Goal: Information Seeking & Learning: Learn about a topic

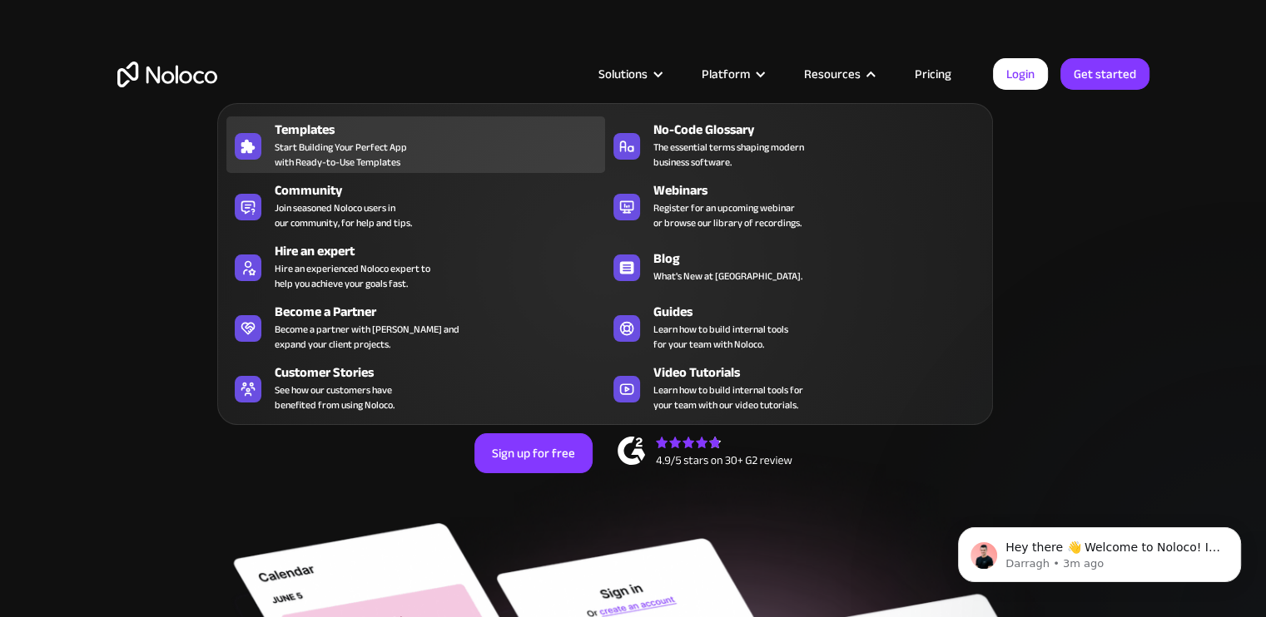
click at [341, 141] on span "Start Building Your Perfect App with Ready-to-Use Templates" at bounding box center [341, 155] width 132 height 30
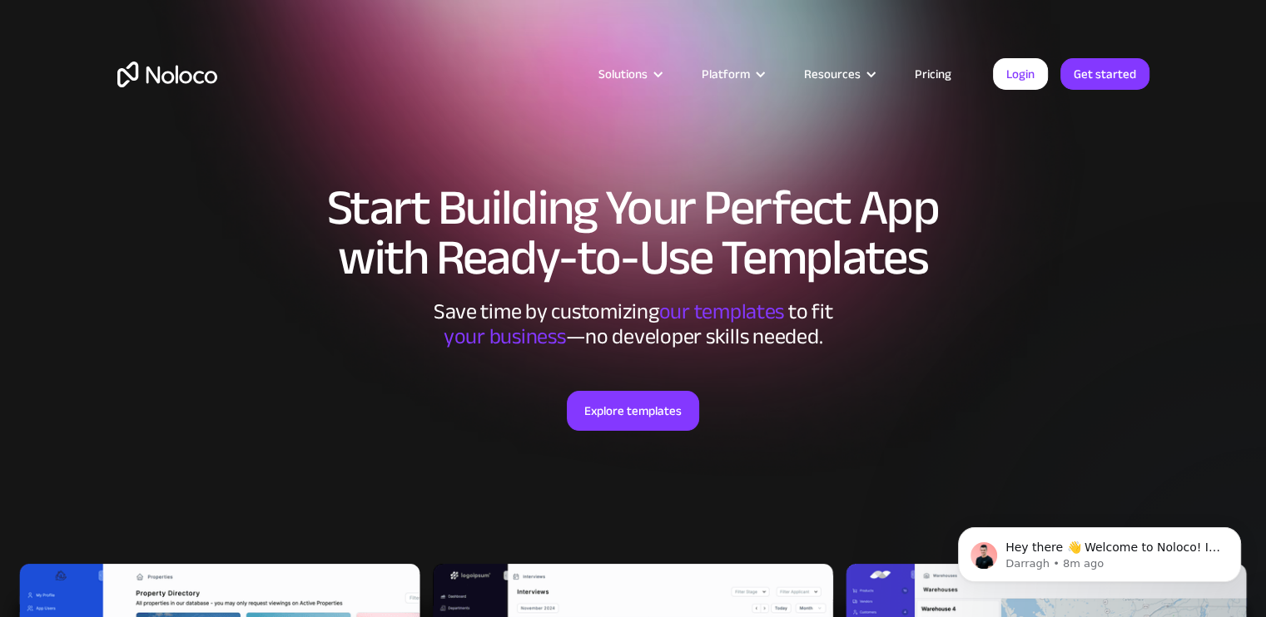
click at [936, 72] on link "Pricing" at bounding box center [933, 74] width 78 height 22
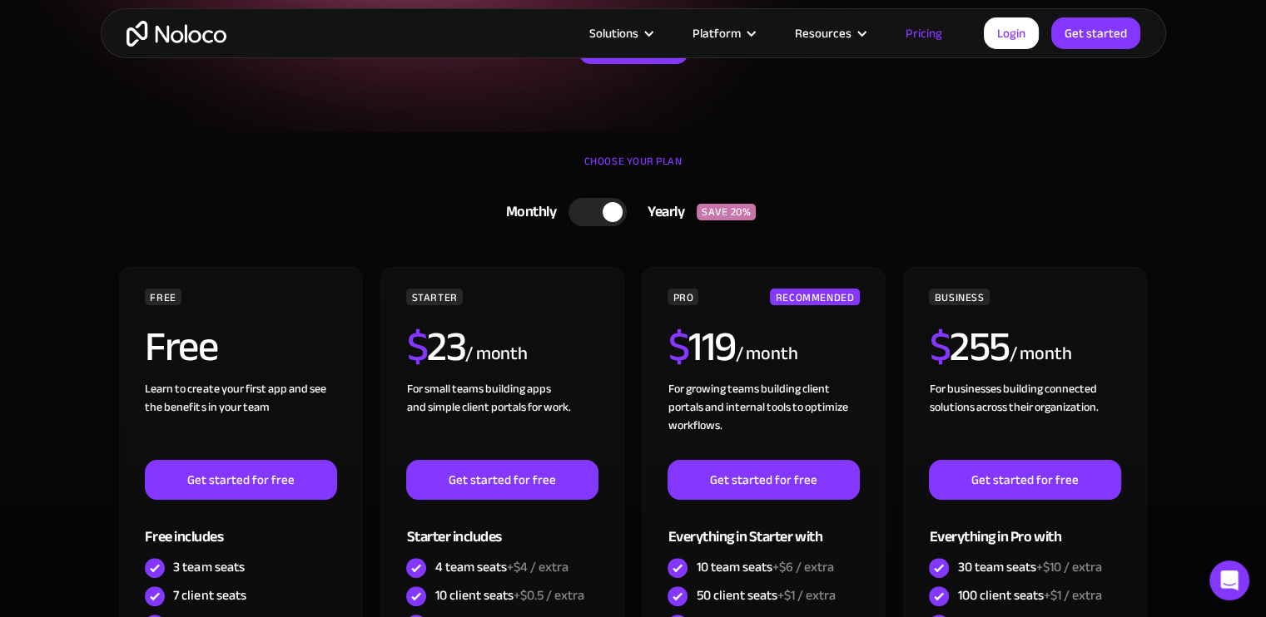
scroll to position [307, 0]
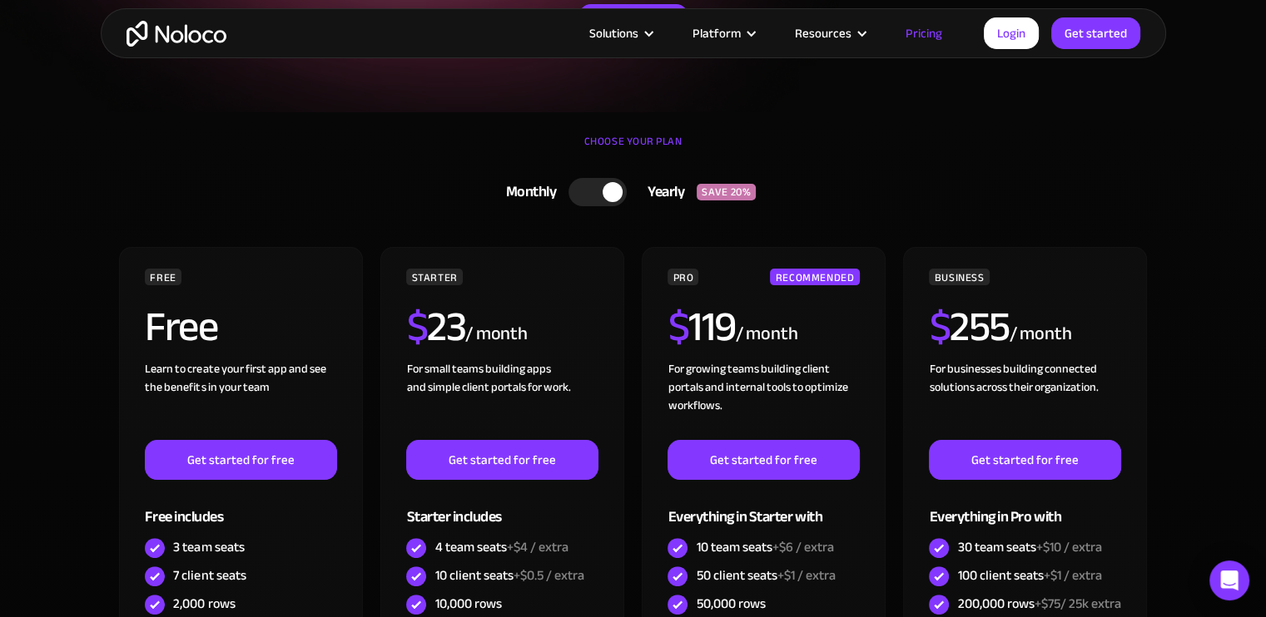
click at [600, 191] on div at bounding box center [597, 192] width 58 height 28
click at [600, 191] on div at bounding box center [604, 192] width 58 height 28
click at [589, 191] on div at bounding box center [597, 192] width 58 height 28
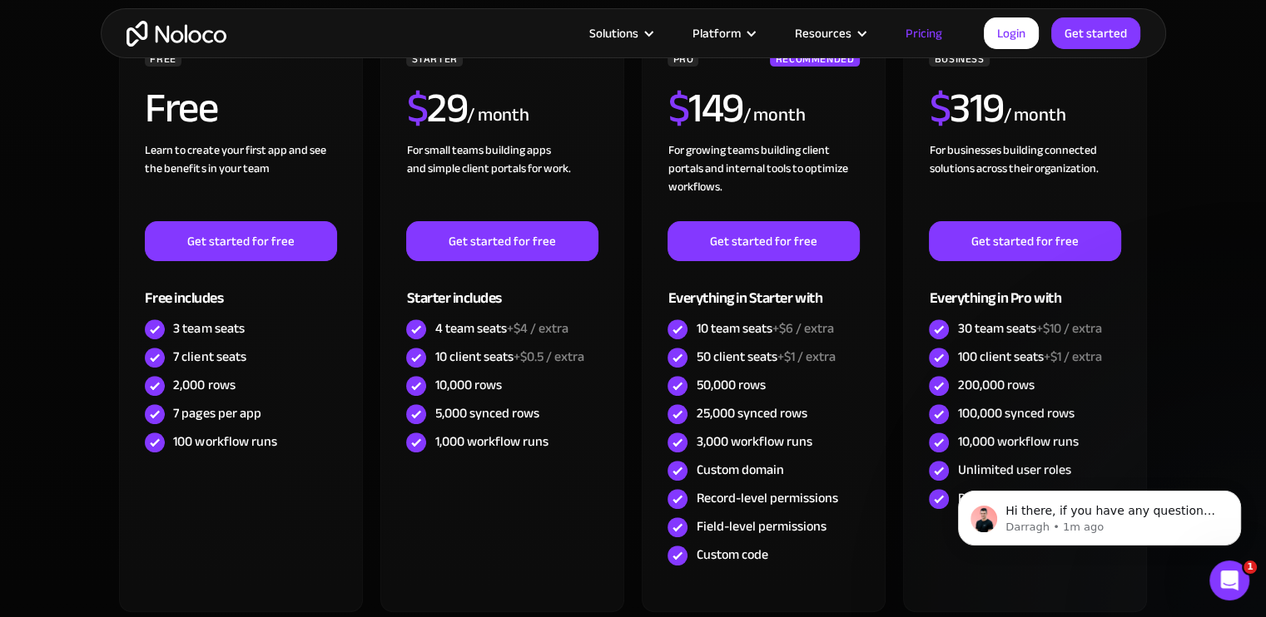
scroll to position [547, 0]
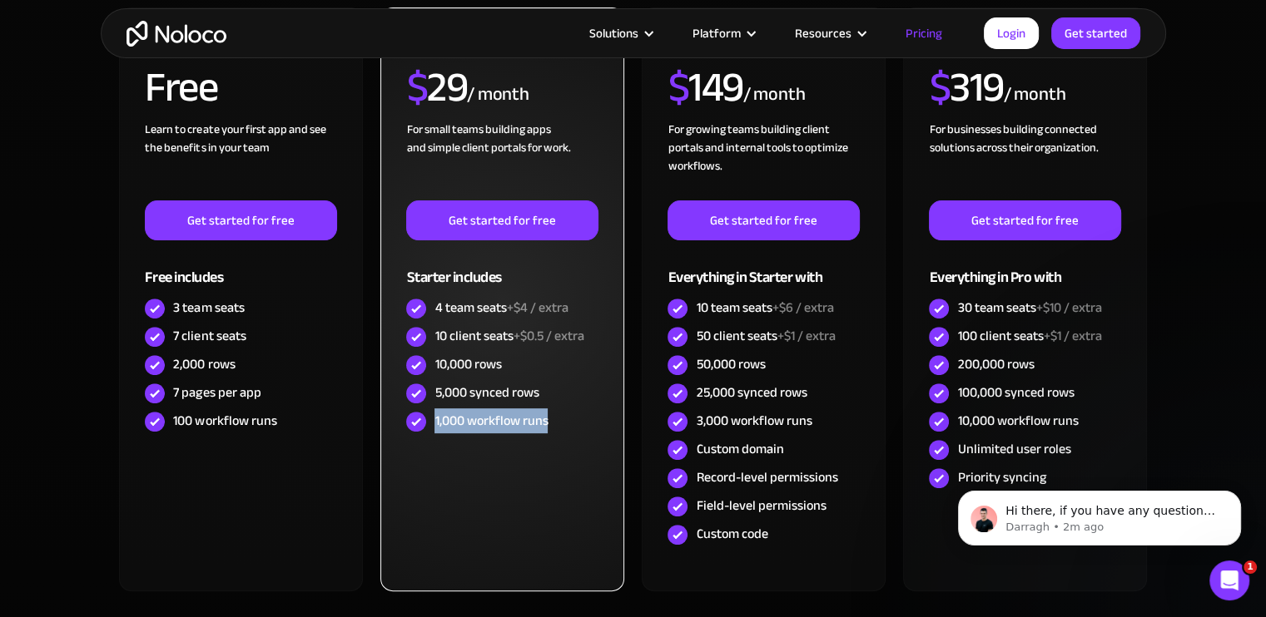
drag, startPoint x: 433, startPoint y: 419, endPoint x: 556, endPoint y: 421, distance: 123.2
click at [556, 421] on div "1,000 workflow runs" at bounding box center [501, 422] width 191 height 28
copy div "1,000 workflow runs"
